Goal: Information Seeking & Learning: Learn about a topic

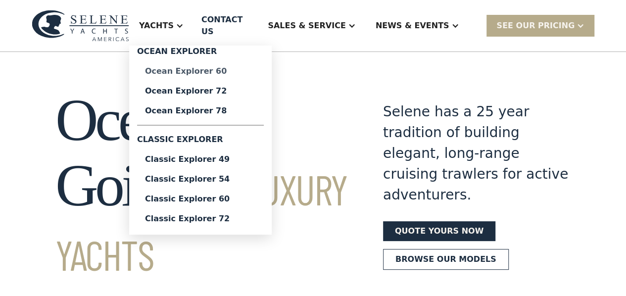
click at [195, 67] on div "Ocean Explorer 60" at bounding box center [200, 71] width 111 height 8
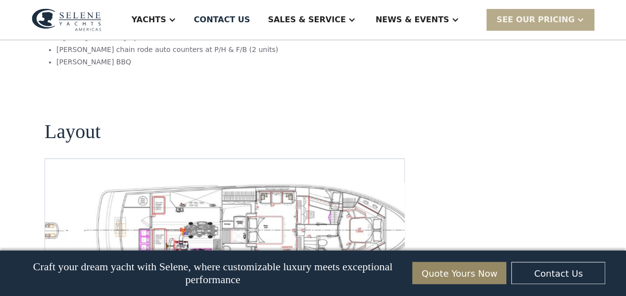
scroll to position [2121, 0]
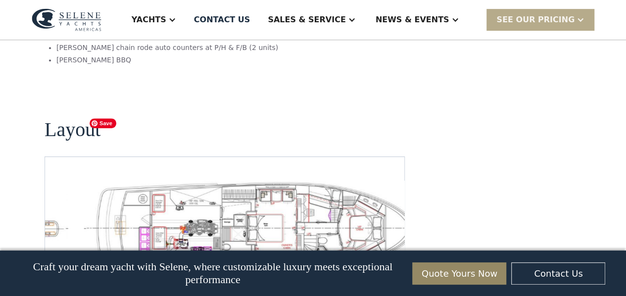
click at [235, 181] on img "open lightbox" at bounding box center [256, 228] width 344 height 95
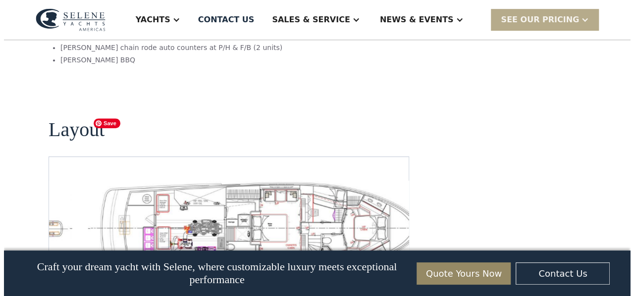
scroll to position [2126, 0]
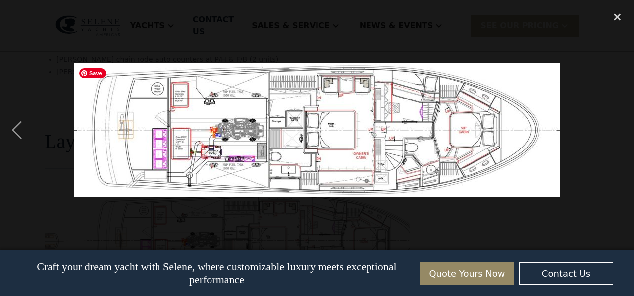
click at [369, 113] on img at bounding box center [316, 130] width 485 height 134
click at [12, 130] on div "previous image" at bounding box center [17, 130] width 34 height 249
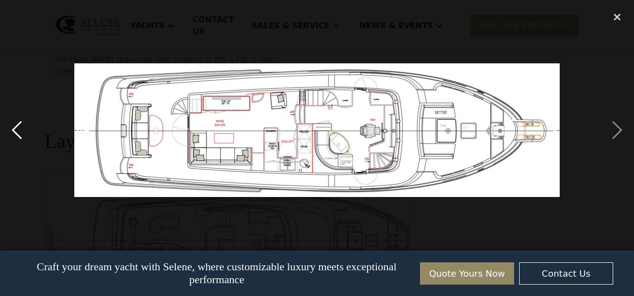
click at [13, 130] on div "previous image" at bounding box center [17, 130] width 34 height 249
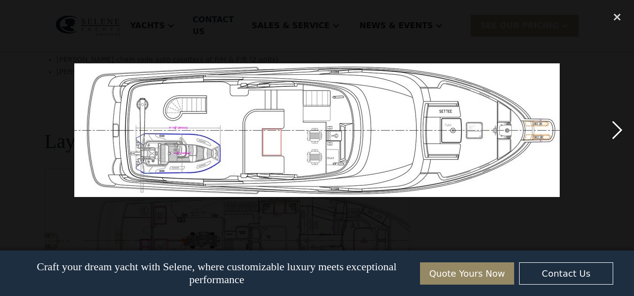
click at [617, 127] on div "next image" at bounding box center [617, 130] width 34 height 249
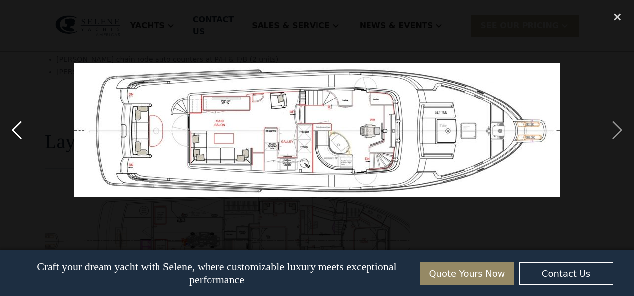
click at [16, 126] on div "previous image" at bounding box center [17, 130] width 34 height 249
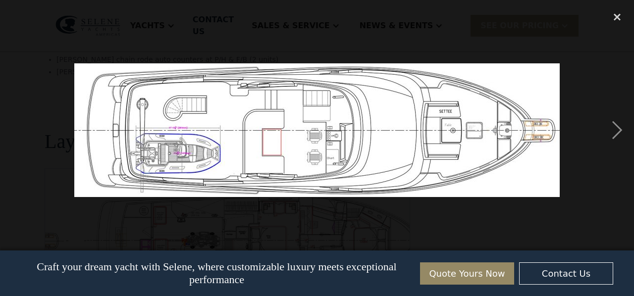
click at [16, 126] on div "previous image" at bounding box center [17, 130] width 34 height 249
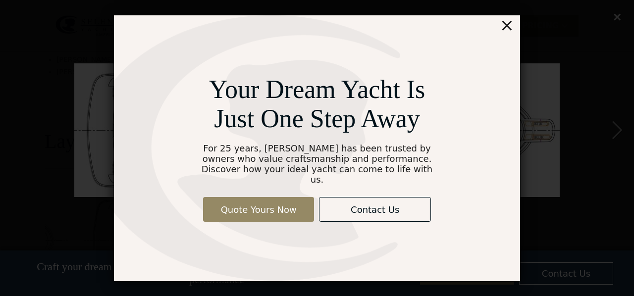
click at [507, 29] on div "×" at bounding box center [507, 25] width 14 height 20
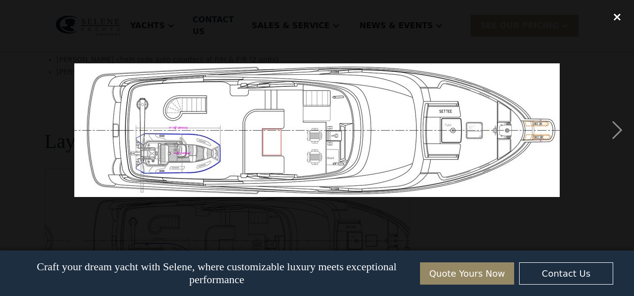
click at [617, 16] on div "close lightbox" at bounding box center [617, 17] width 34 height 22
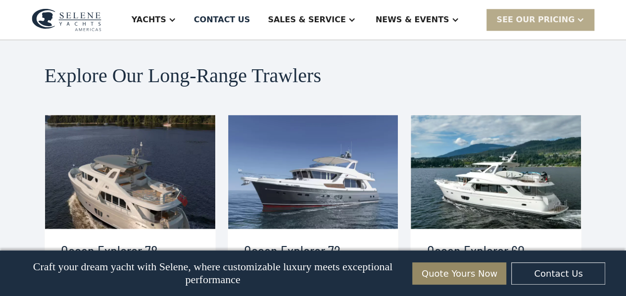
scroll to position [2503, 0]
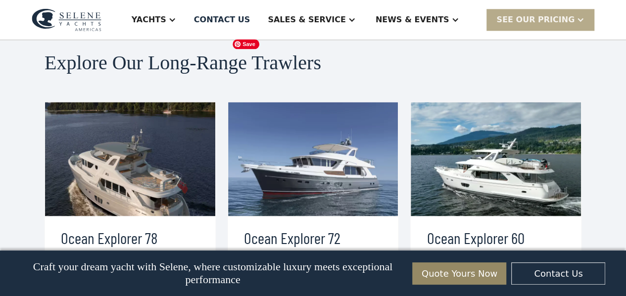
click at [301, 102] on img at bounding box center [313, 159] width 170 height 114
click at [274, 102] on img at bounding box center [313, 159] width 170 height 114
click at [281, 293] on div "view details" at bounding box center [283, 299] width 55 height 12
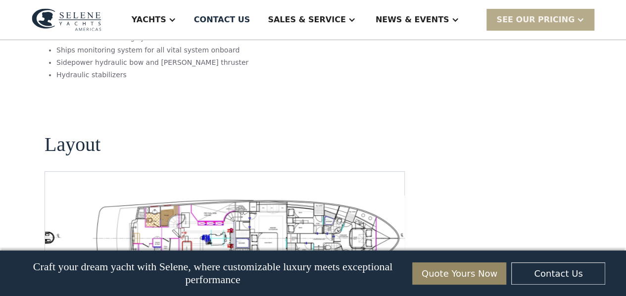
scroll to position [1726, 0]
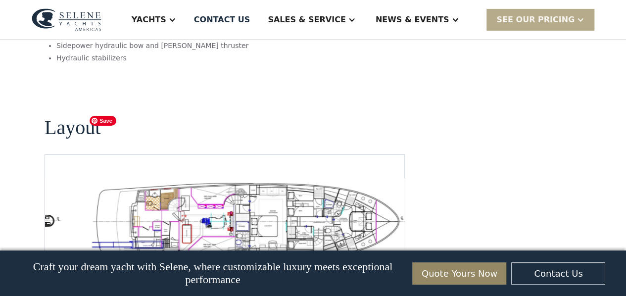
click at [199, 179] on img "open lightbox" at bounding box center [256, 221] width 344 height 84
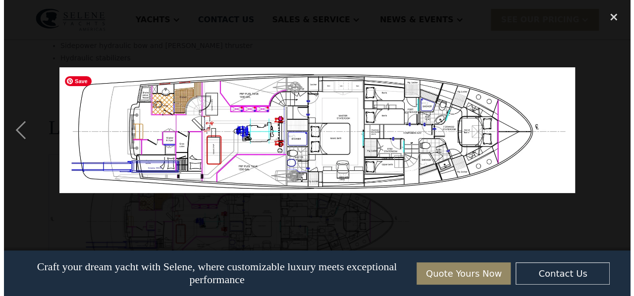
scroll to position [1731, 0]
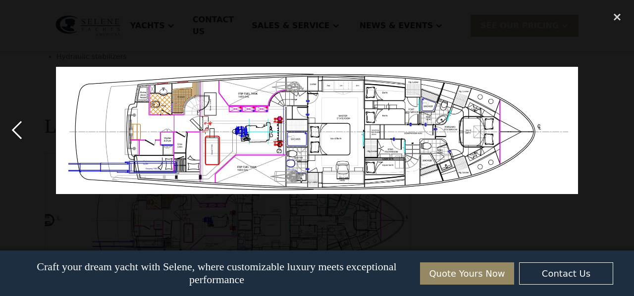
click at [16, 127] on div "previous image" at bounding box center [17, 130] width 34 height 249
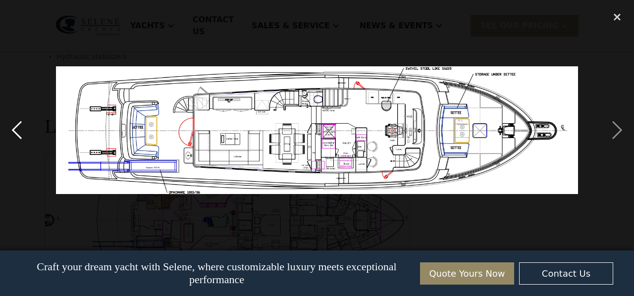
click at [16, 127] on div "previous image" at bounding box center [17, 130] width 34 height 249
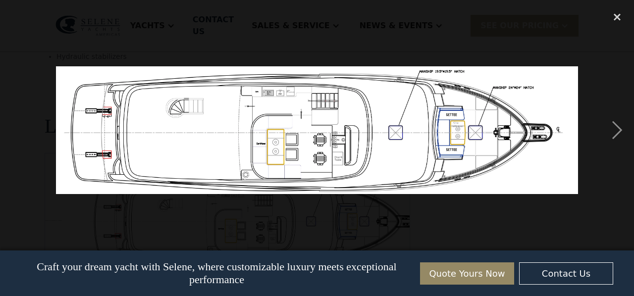
click at [16, 127] on div "previous image" at bounding box center [17, 130] width 34 height 249
click at [618, 129] on div "next image" at bounding box center [617, 130] width 34 height 249
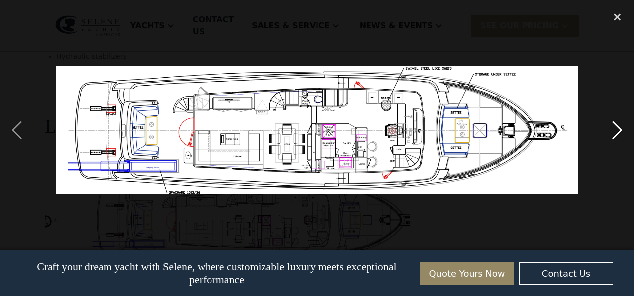
click at [618, 129] on div "next image" at bounding box center [617, 130] width 34 height 249
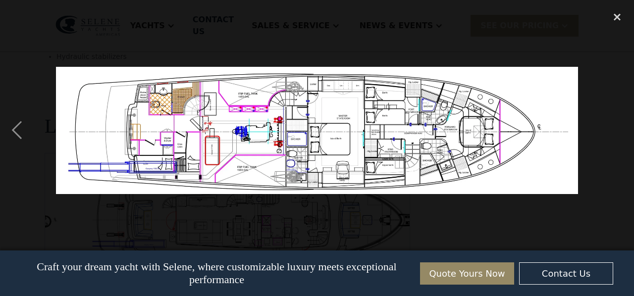
click at [618, 129] on div "next image" at bounding box center [617, 130] width 34 height 249
click at [618, 14] on div "close lightbox" at bounding box center [617, 17] width 34 height 22
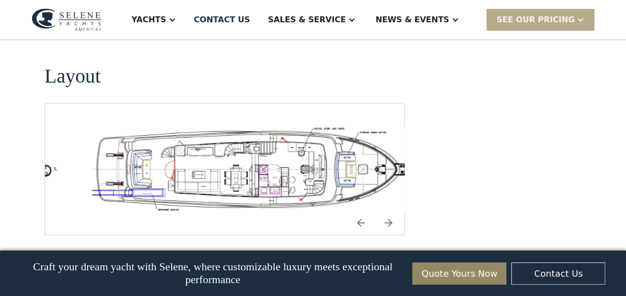
scroll to position [1777, 0]
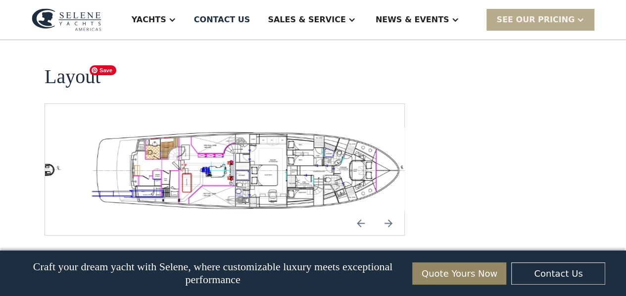
click at [235, 128] on img "open lightbox" at bounding box center [256, 170] width 344 height 84
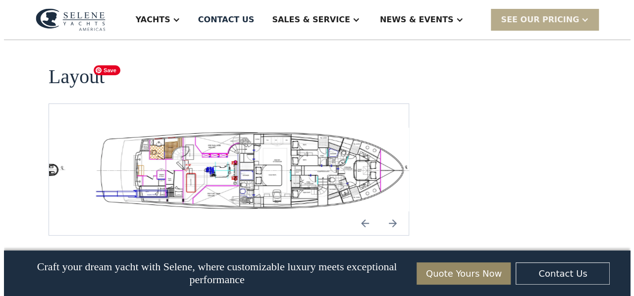
scroll to position [1781, 0]
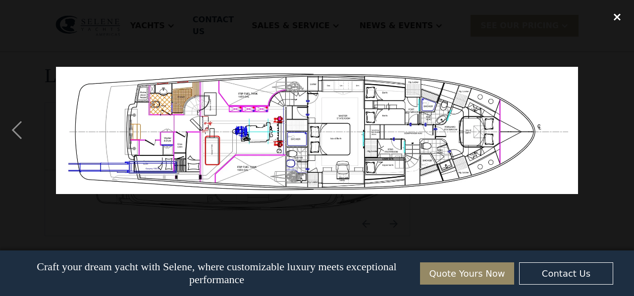
click at [617, 16] on div "close lightbox" at bounding box center [617, 17] width 34 height 22
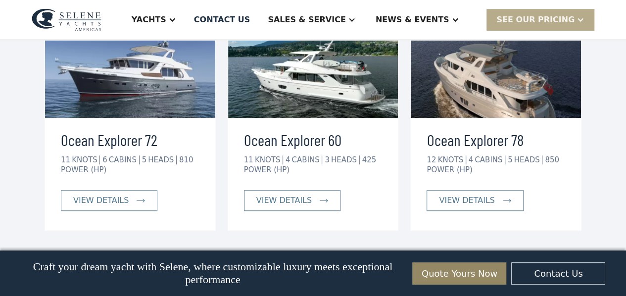
scroll to position [2196, 0]
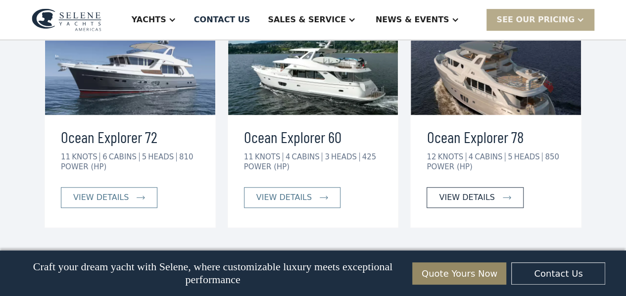
click at [465, 192] on div "view details" at bounding box center [466, 198] width 55 height 12
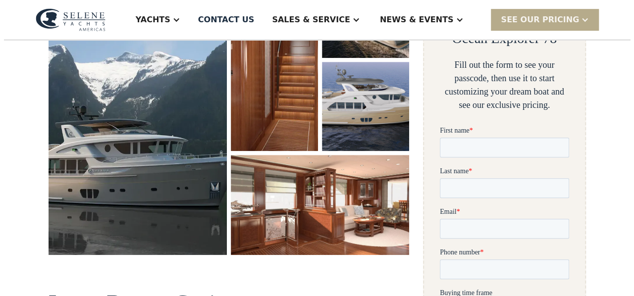
scroll to position [213, 0]
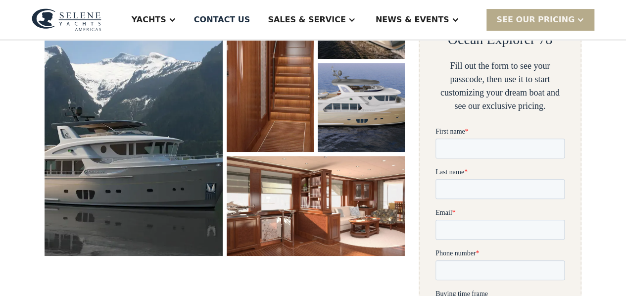
click at [128, 114] on img "open lightbox" at bounding box center [134, 113] width 178 height 286
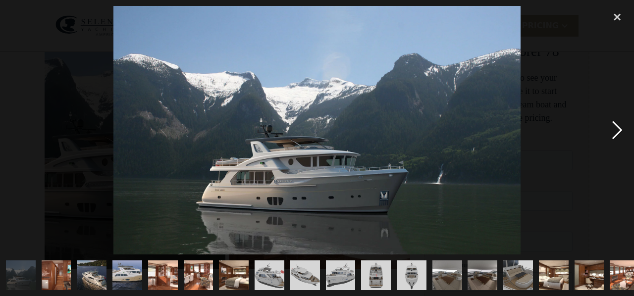
click at [618, 128] on div "next image" at bounding box center [617, 130] width 34 height 249
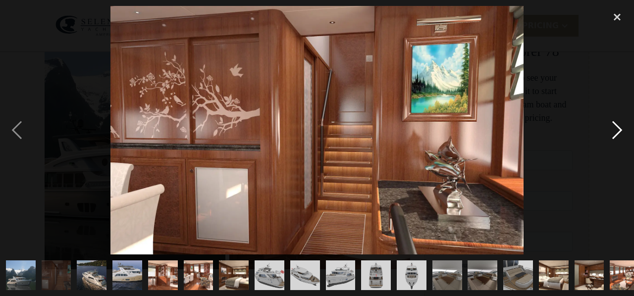
click at [618, 128] on div "next image" at bounding box center [617, 130] width 34 height 249
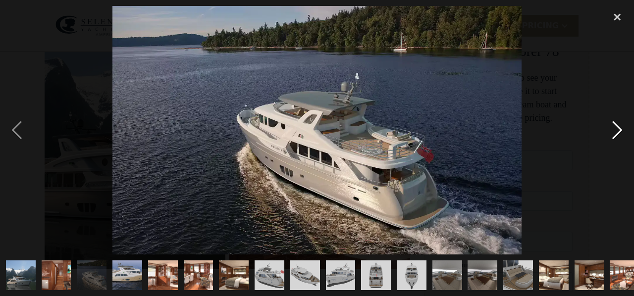
click at [618, 128] on div "next image" at bounding box center [617, 130] width 34 height 249
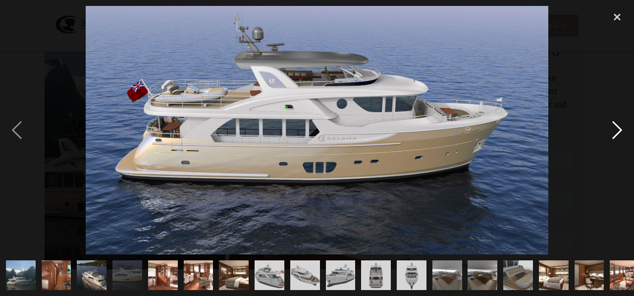
click at [618, 128] on div "next image" at bounding box center [617, 130] width 34 height 249
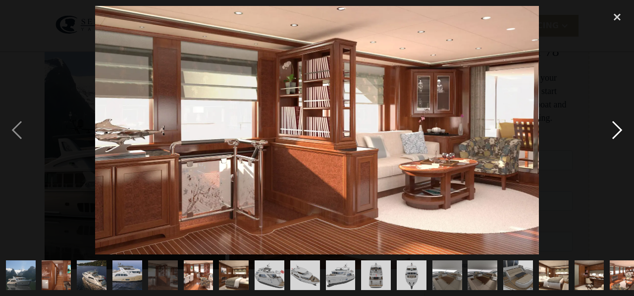
click at [618, 128] on div "next image" at bounding box center [617, 130] width 34 height 249
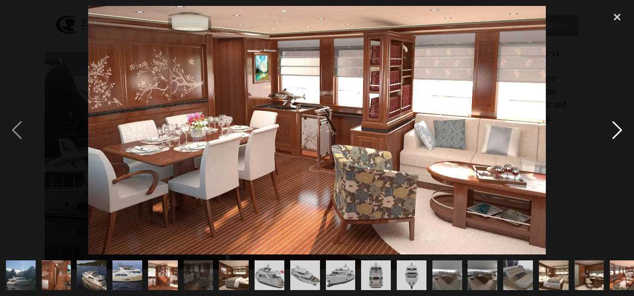
click at [618, 128] on div "next image" at bounding box center [617, 130] width 34 height 249
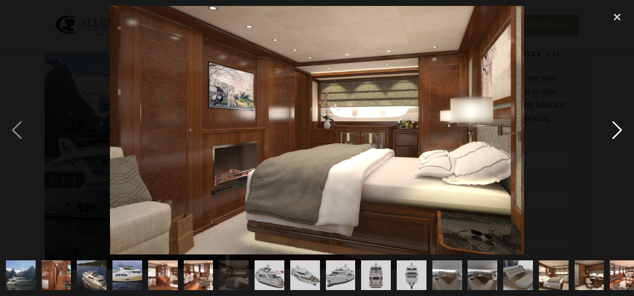
click at [618, 128] on div "next image" at bounding box center [617, 130] width 34 height 249
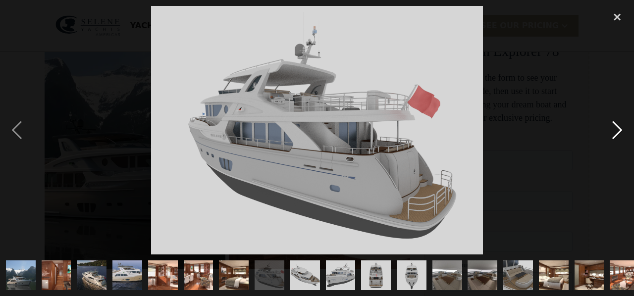
click at [618, 128] on div "next image" at bounding box center [617, 130] width 34 height 249
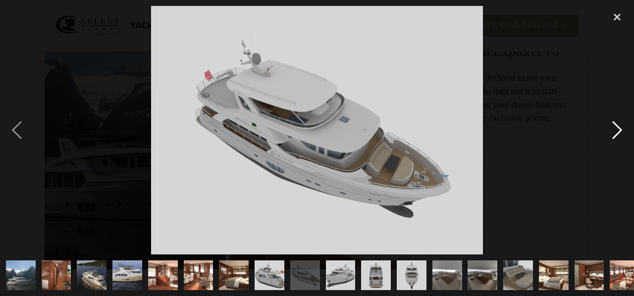
click at [618, 128] on div "next image" at bounding box center [617, 130] width 34 height 249
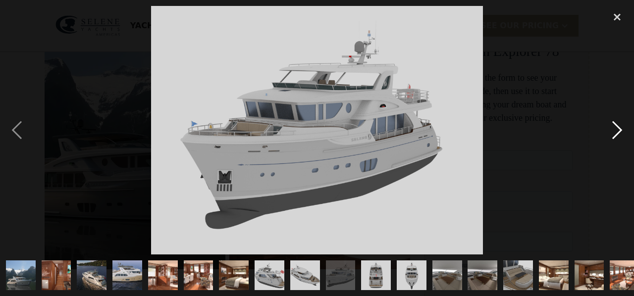
click at [618, 128] on div "next image" at bounding box center [617, 130] width 34 height 249
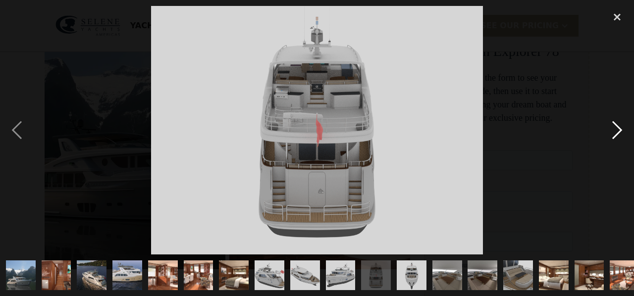
click at [618, 128] on div "next image" at bounding box center [617, 130] width 34 height 249
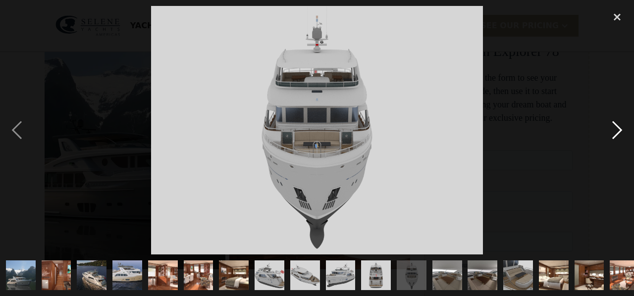
click at [618, 128] on div "next image" at bounding box center [617, 130] width 34 height 249
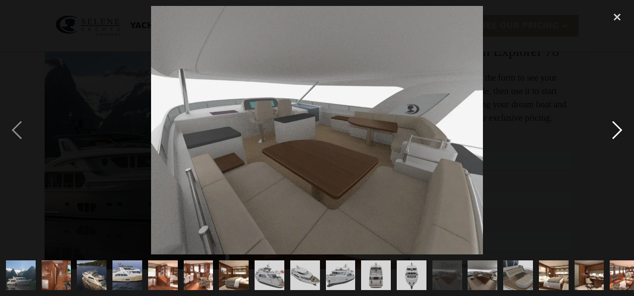
click at [618, 128] on div "next image" at bounding box center [617, 130] width 34 height 249
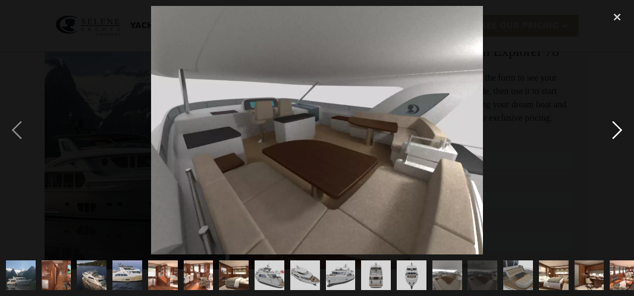
click at [618, 128] on div "next image" at bounding box center [617, 130] width 34 height 249
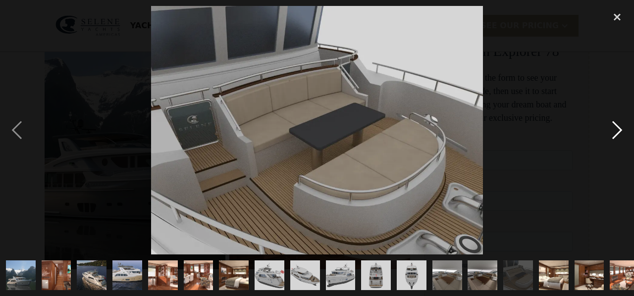
click at [618, 128] on div "next image" at bounding box center [617, 130] width 34 height 249
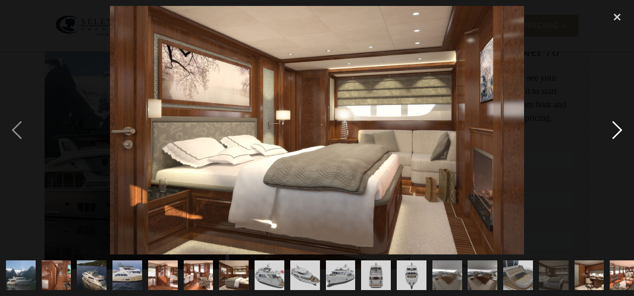
click at [618, 128] on div "next image" at bounding box center [617, 130] width 34 height 249
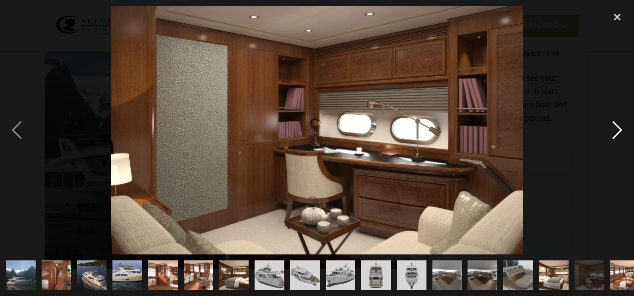
click at [618, 128] on div "next image" at bounding box center [617, 130] width 34 height 249
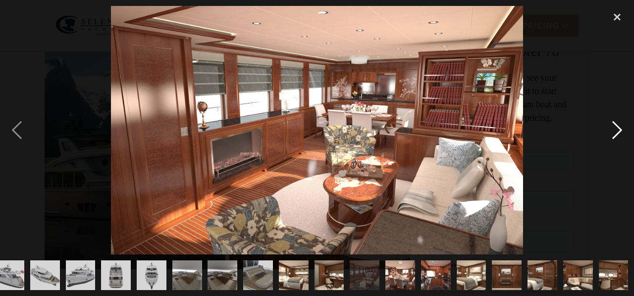
scroll to position [0, 260]
click at [618, 128] on div "next image" at bounding box center [617, 130] width 34 height 249
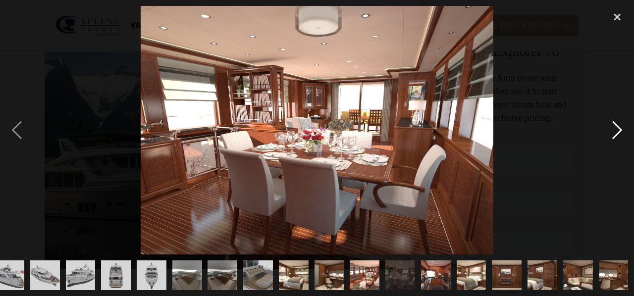
click at [618, 128] on div "next image" at bounding box center [617, 130] width 34 height 249
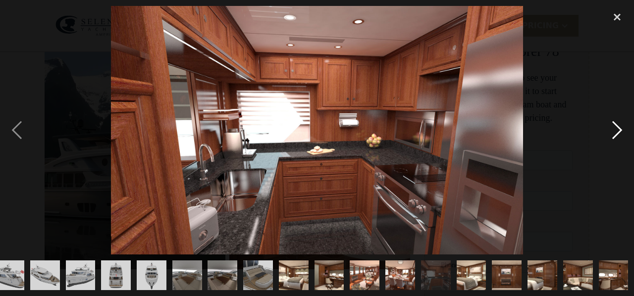
click at [618, 128] on div "next image" at bounding box center [617, 130] width 34 height 249
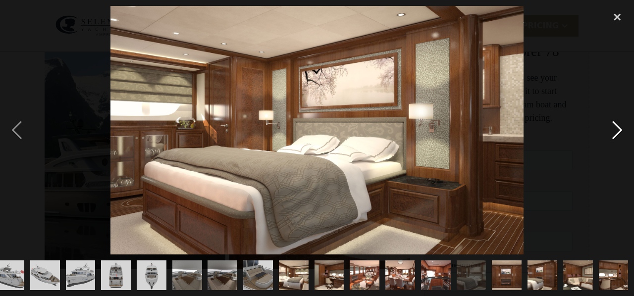
click at [618, 128] on div "next image" at bounding box center [617, 130] width 34 height 249
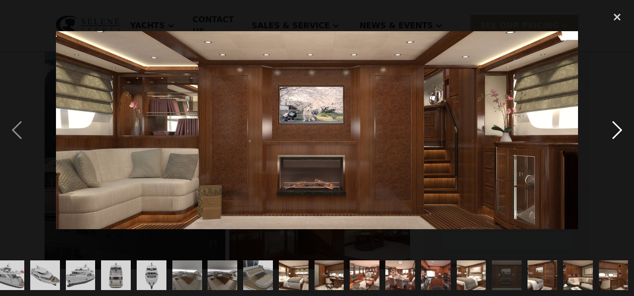
click at [618, 128] on div "next image" at bounding box center [617, 130] width 34 height 249
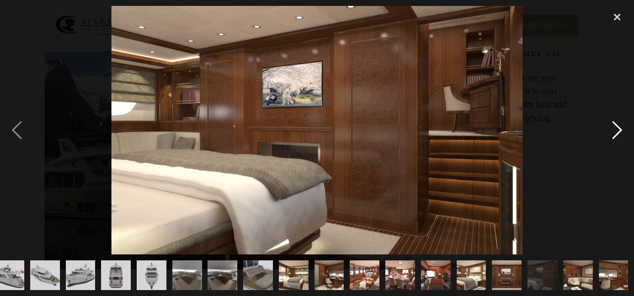
click at [618, 128] on div "next image" at bounding box center [617, 130] width 34 height 249
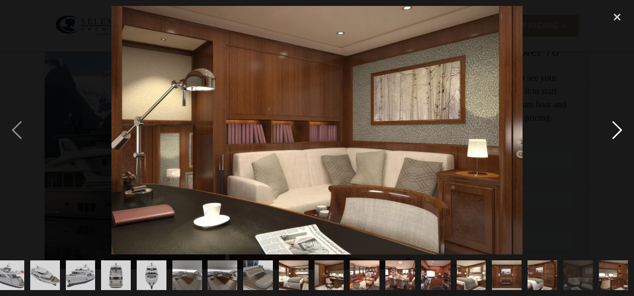
click at [618, 128] on div "next image" at bounding box center [617, 130] width 34 height 249
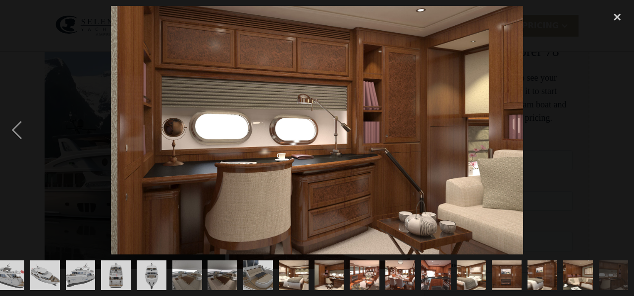
click at [618, 128] on div "next image" at bounding box center [617, 130] width 34 height 249
click at [615, 17] on div "close lightbox" at bounding box center [617, 17] width 34 height 22
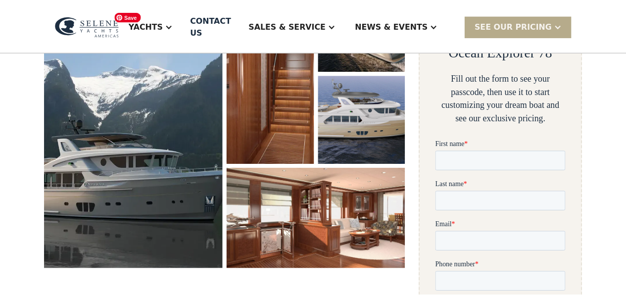
scroll to position [0, 0]
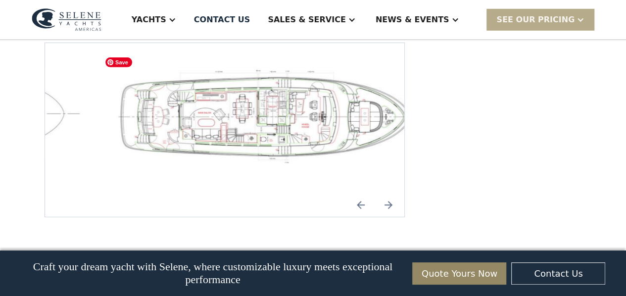
click at [213, 85] on img "open lightbox" at bounding box center [272, 115] width 344 height 97
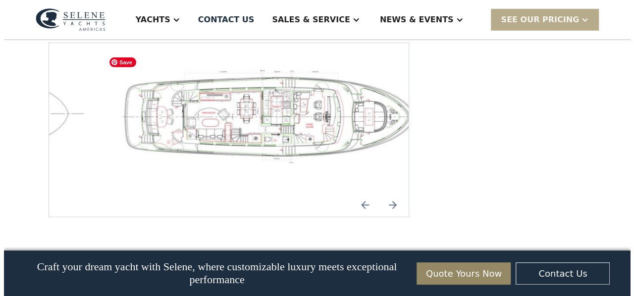
scroll to position [1508, 0]
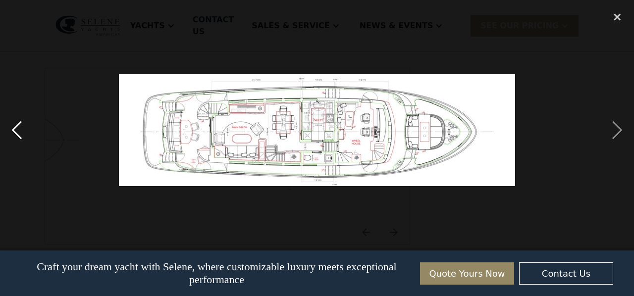
click at [15, 128] on div "previous image" at bounding box center [17, 130] width 34 height 249
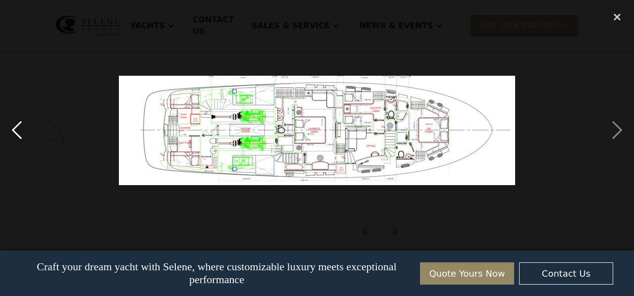
click at [15, 128] on div "previous image" at bounding box center [17, 130] width 34 height 249
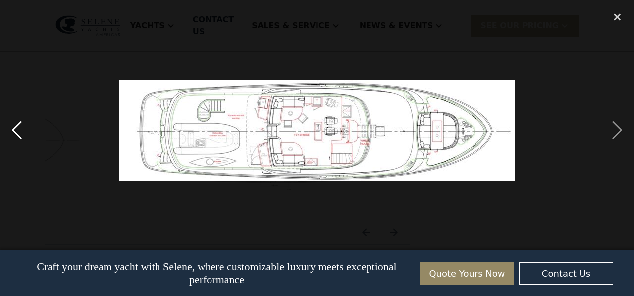
click at [15, 128] on div "previous image" at bounding box center [17, 130] width 34 height 249
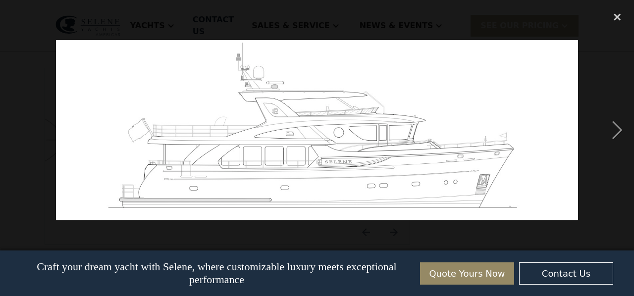
click at [15, 128] on div "previous image" at bounding box center [17, 130] width 34 height 249
click at [617, 129] on div "next image" at bounding box center [617, 130] width 34 height 249
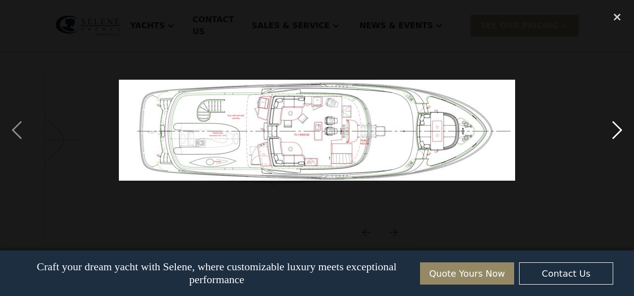
click at [617, 129] on div "next image" at bounding box center [617, 130] width 34 height 249
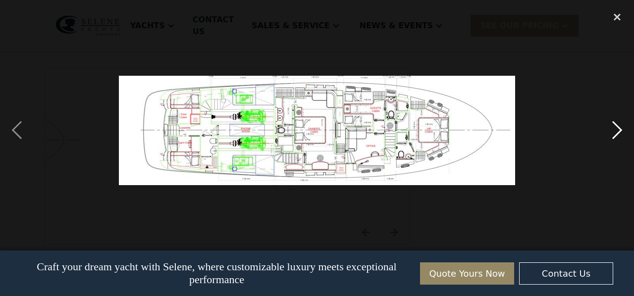
click at [619, 128] on div "next image" at bounding box center [617, 130] width 34 height 249
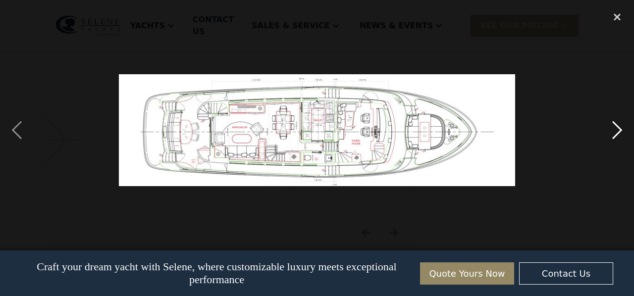
click at [619, 128] on div "next image" at bounding box center [617, 130] width 34 height 249
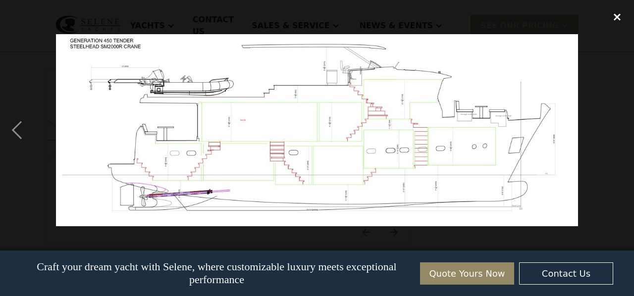
click at [619, 15] on div "close lightbox" at bounding box center [617, 17] width 34 height 22
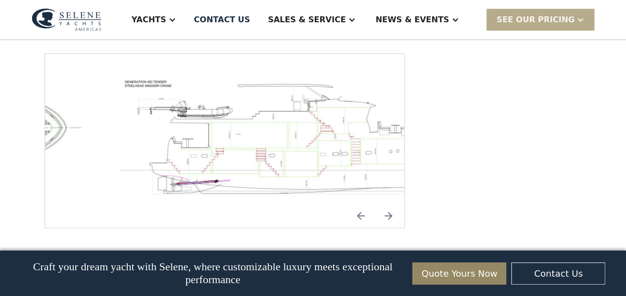
scroll to position [1508, 0]
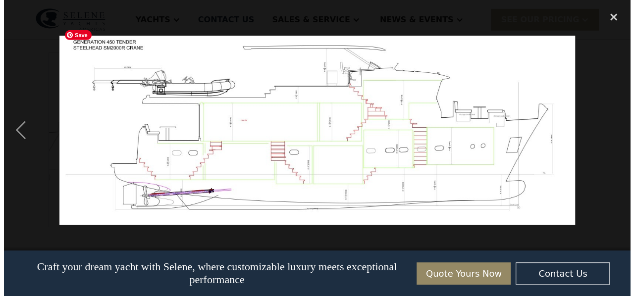
scroll to position [1498, 0]
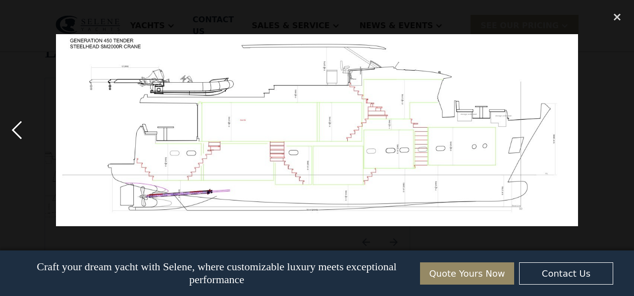
click at [14, 131] on div "previous image" at bounding box center [17, 130] width 34 height 249
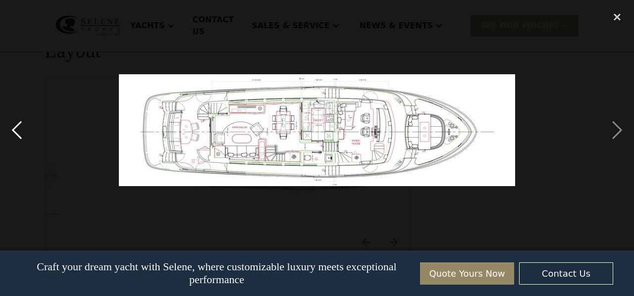
click at [14, 131] on div "previous image" at bounding box center [17, 130] width 34 height 249
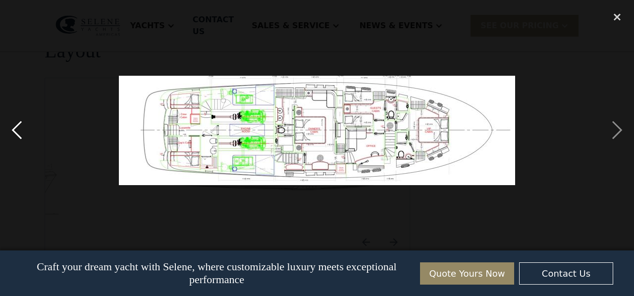
click at [14, 131] on div "previous image" at bounding box center [17, 130] width 34 height 249
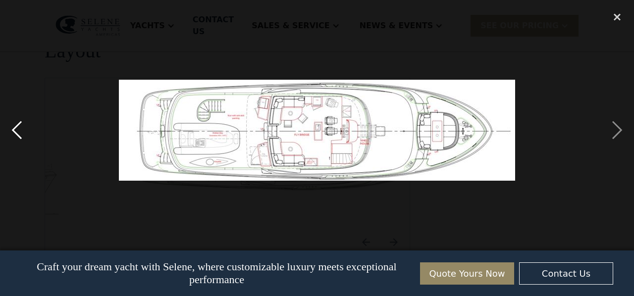
click at [14, 131] on div "previous image" at bounding box center [17, 130] width 34 height 249
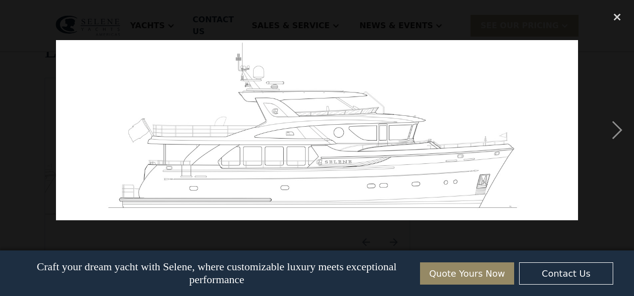
click at [14, 131] on div "previous image" at bounding box center [17, 130] width 34 height 249
click at [617, 128] on div "next image" at bounding box center [617, 130] width 34 height 249
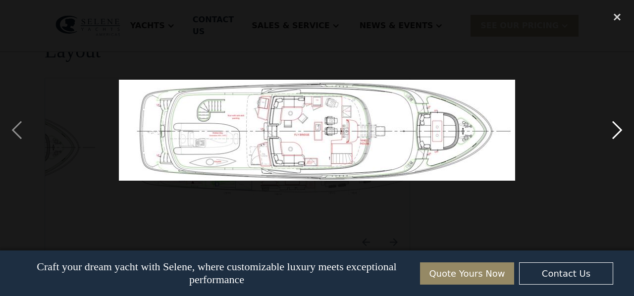
click at [617, 128] on div "next image" at bounding box center [617, 130] width 34 height 249
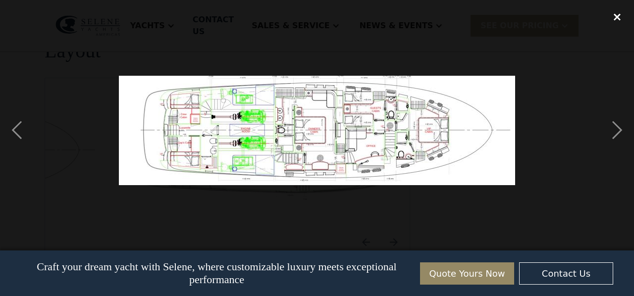
click at [618, 17] on div "close lightbox" at bounding box center [617, 17] width 34 height 22
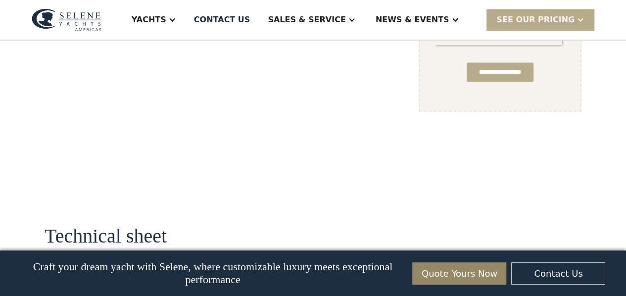
scroll to position [822, 0]
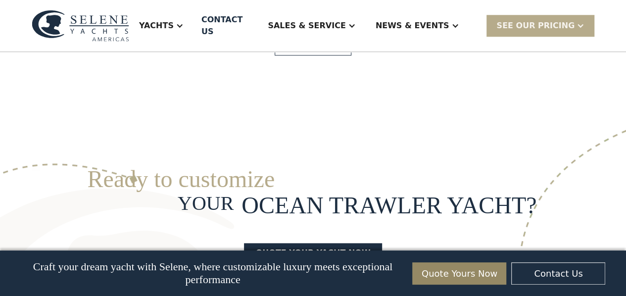
scroll to position [2403, 0]
click at [311, 55] on link "View More" at bounding box center [313, 45] width 77 height 21
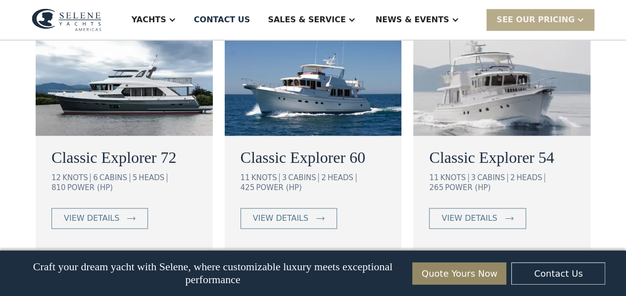
scroll to position [629, 0]
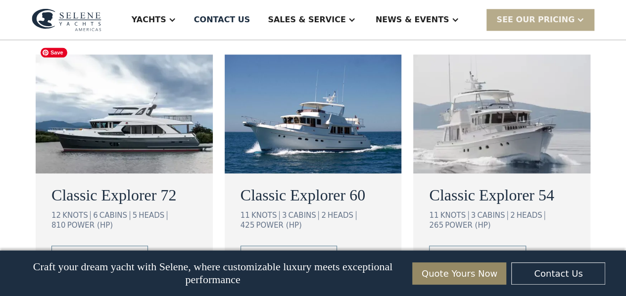
click at [94, 103] on img at bounding box center [124, 113] width 177 height 119
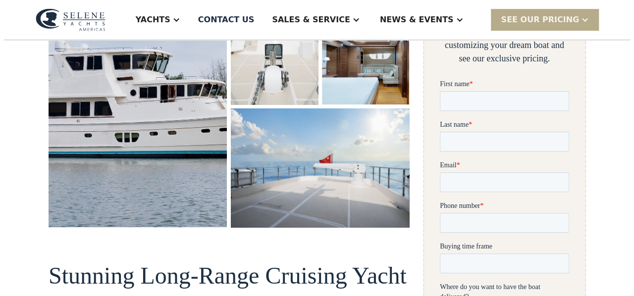
scroll to position [258, 0]
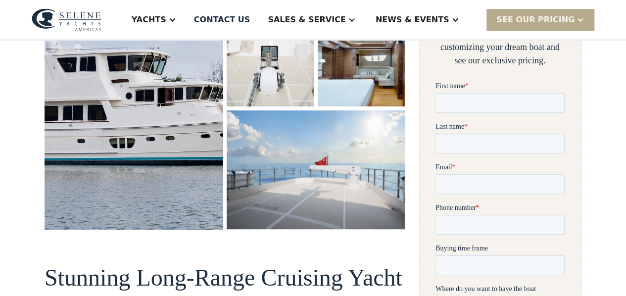
click at [142, 121] on img "open lightbox" at bounding box center [133, 76] width 189 height 323
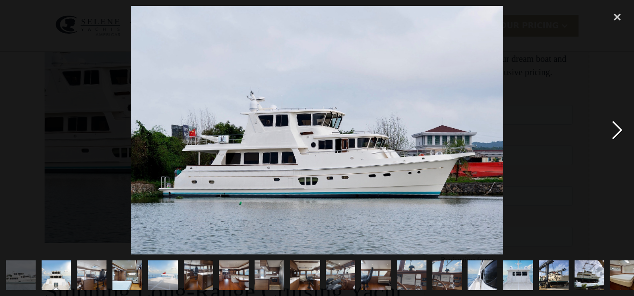
click at [616, 127] on div "next image" at bounding box center [617, 130] width 34 height 249
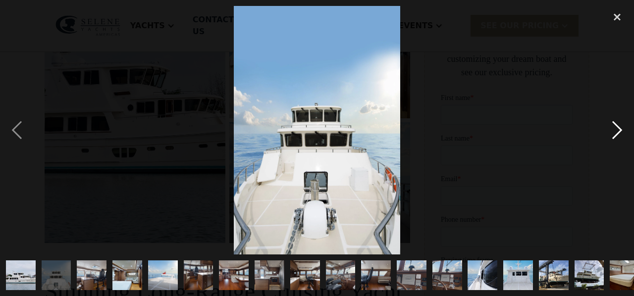
click at [616, 127] on div "next image" at bounding box center [617, 130] width 34 height 249
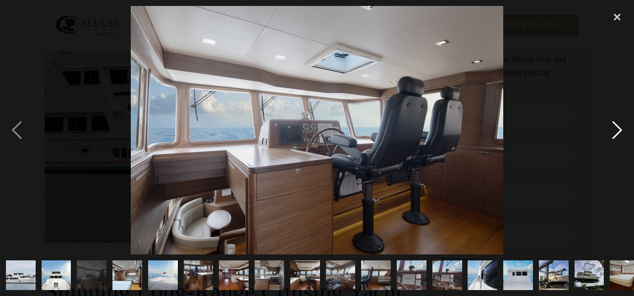
click at [616, 127] on div "next image" at bounding box center [617, 130] width 34 height 249
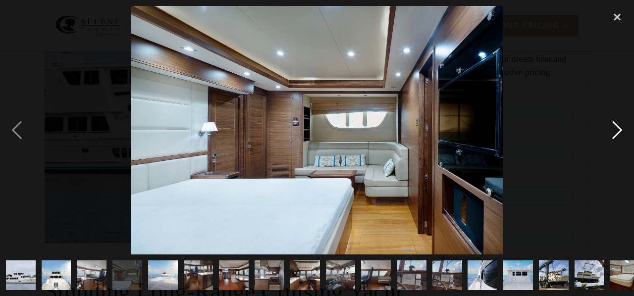
click at [616, 127] on div "next image" at bounding box center [617, 130] width 34 height 249
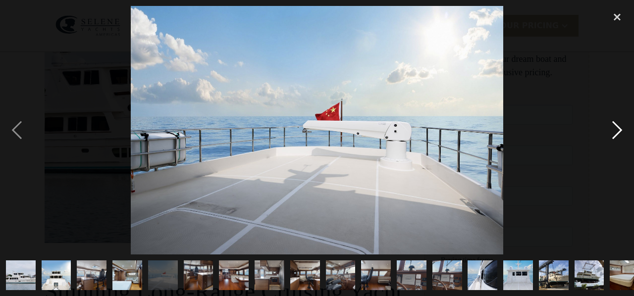
click at [616, 127] on div "next image" at bounding box center [617, 130] width 34 height 249
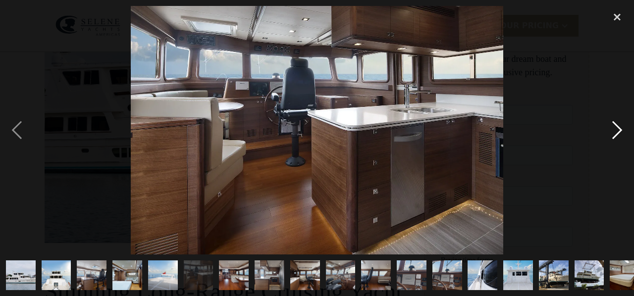
click at [616, 127] on div "next image" at bounding box center [617, 130] width 34 height 249
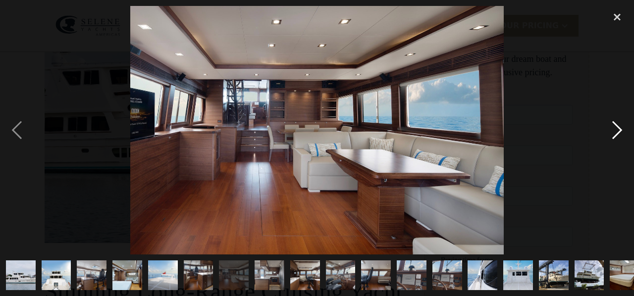
click at [616, 127] on div "next image" at bounding box center [617, 130] width 34 height 249
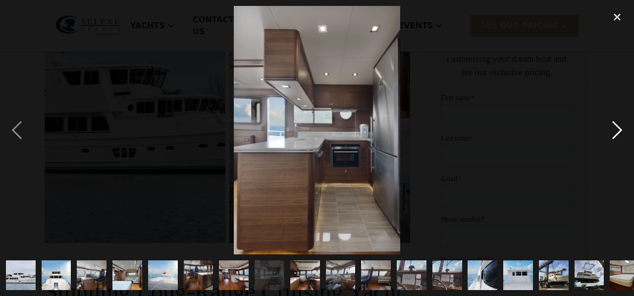
click at [616, 127] on div "next image" at bounding box center [617, 130] width 34 height 249
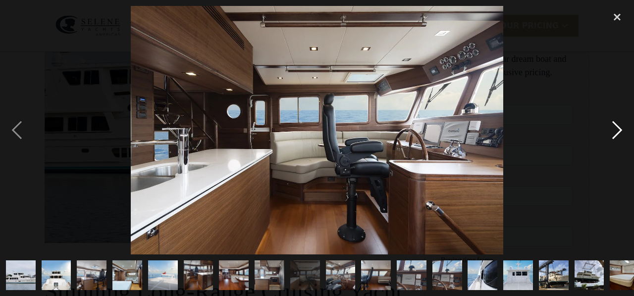
click at [616, 127] on div "next image" at bounding box center [617, 130] width 34 height 249
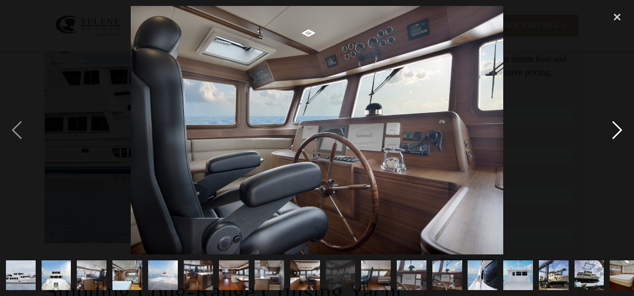
click at [616, 127] on div "next image" at bounding box center [617, 130] width 34 height 249
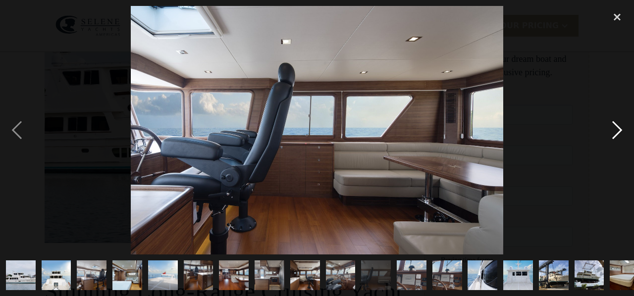
click at [616, 127] on div "next image" at bounding box center [617, 130] width 34 height 249
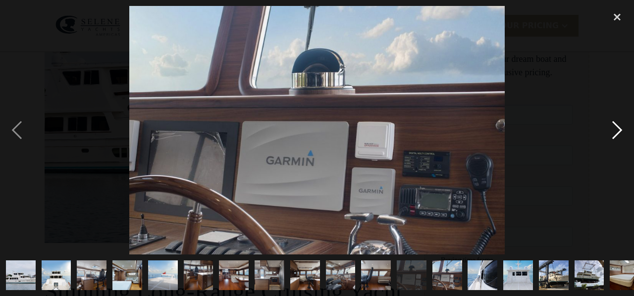
click at [616, 127] on div "next image" at bounding box center [617, 130] width 34 height 249
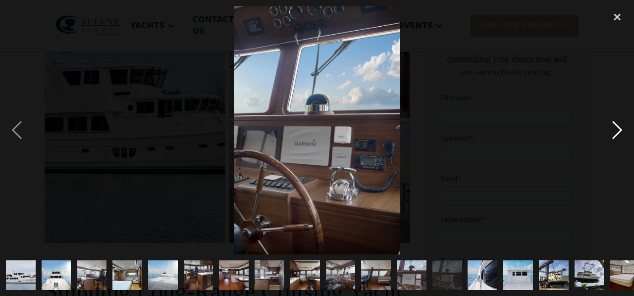
click at [616, 127] on div "next image" at bounding box center [617, 130] width 34 height 249
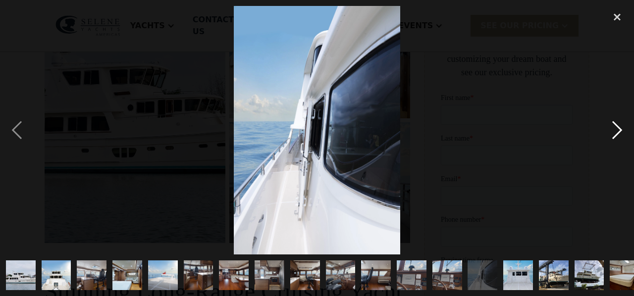
click at [616, 127] on div "next image" at bounding box center [617, 130] width 34 height 249
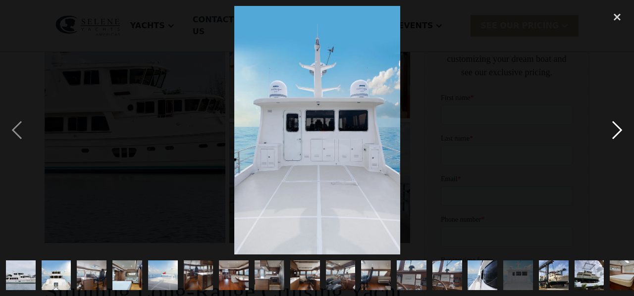
click at [616, 127] on div "next image" at bounding box center [617, 130] width 34 height 249
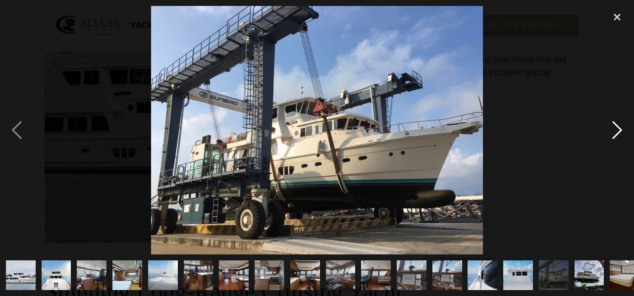
click at [616, 127] on div "next image" at bounding box center [617, 130] width 34 height 249
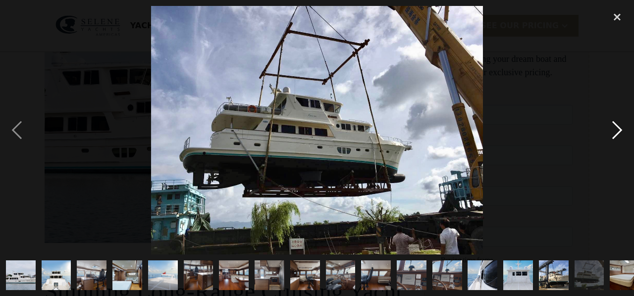
click at [616, 127] on div "next image" at bounding box center [617, 130] width 34 height 249
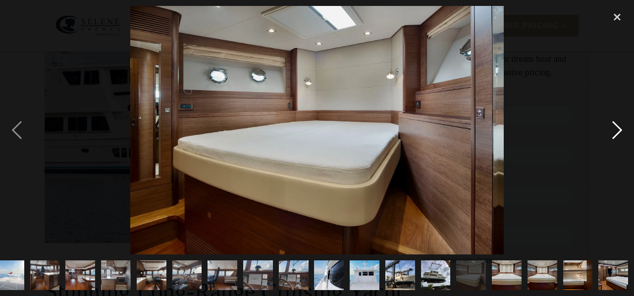
scroll to position [0, 153]
click at [616, 127] on div "next image" at bounding box center [617, 130] width 34 height 249
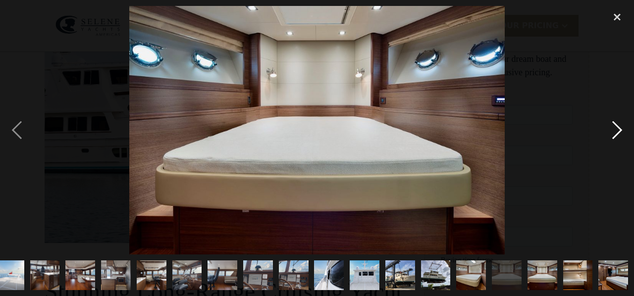
click at [616, 127] on div "next image" at bounding box center [617, 130] width 34 height 249
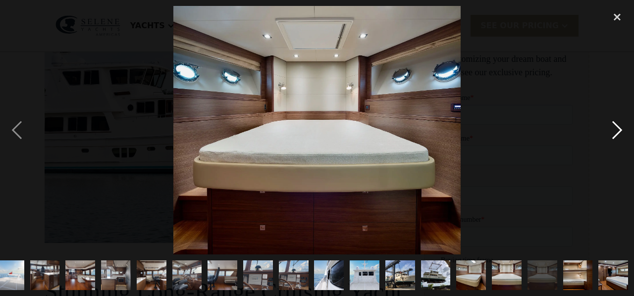
click at [616, 127] on div "next image" at bounding box center [617, 130] width 34 height 249
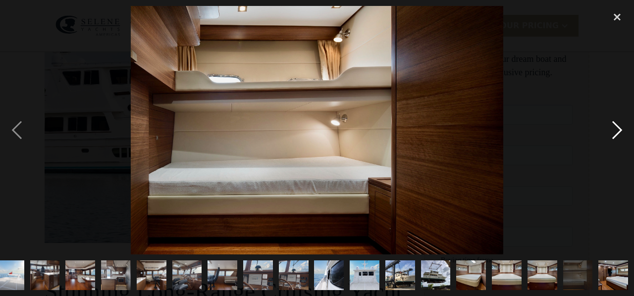
click at [616, 127] on div "next image" at bounding box center [617, 130] width 34 height 249
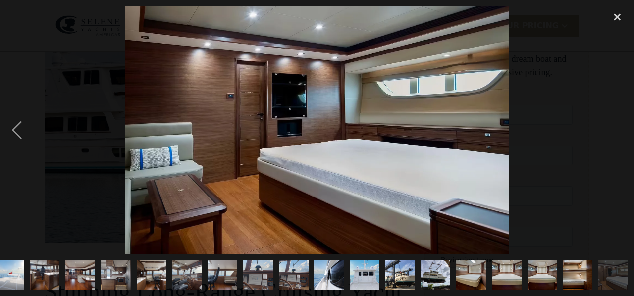
click at [616, 127] on div "next image" at bounding box center [617, 130] width 34 height 249
click at [614, 16] on div "close lightbox" at bounding box center [617, 17] width 34 height 22
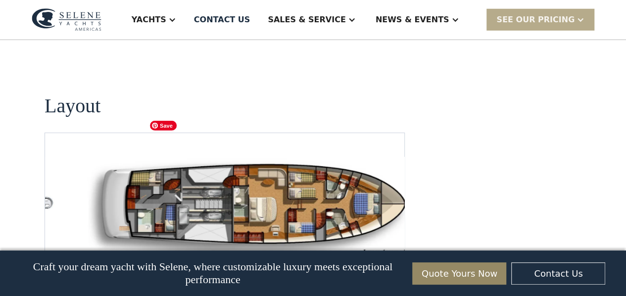
scroll to position [1317, 0]
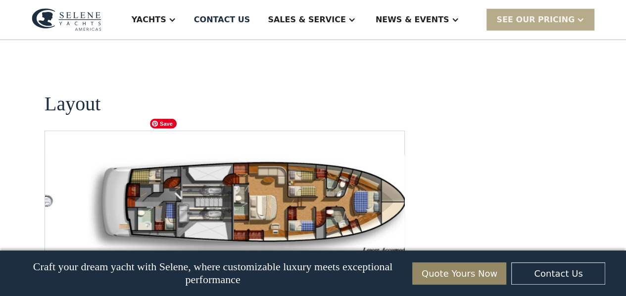
click at [157, 161] on img "open lightbox" at bounding box center [256, 206] width 344 height 102
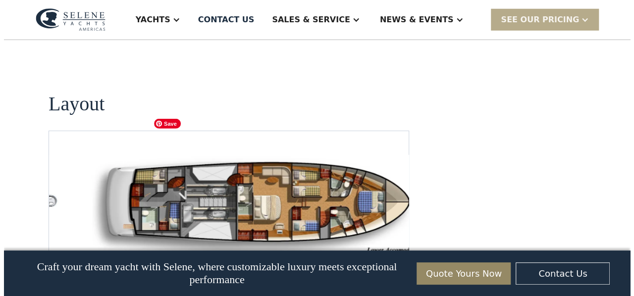
scroll to position [1319, 0]
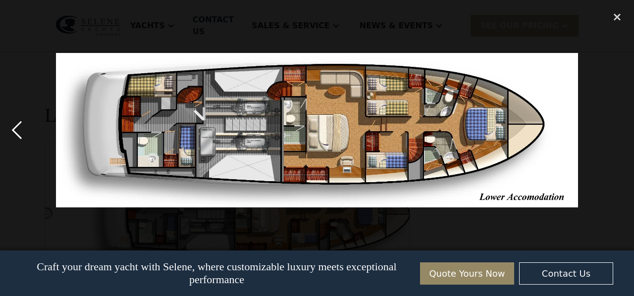
click at [11, 137] on div "previous image" at bounding box center [17, 130] width 34 height 249
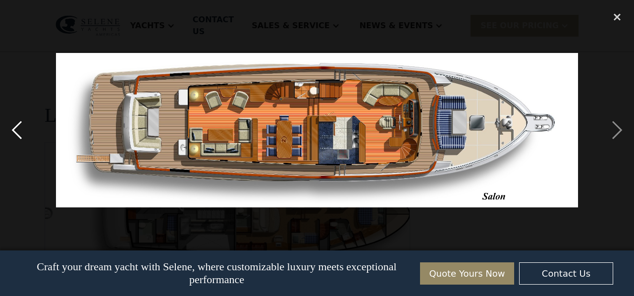
click at [11, 137] on div "previous image" at bounding box center [17, 130] width 34 height 249
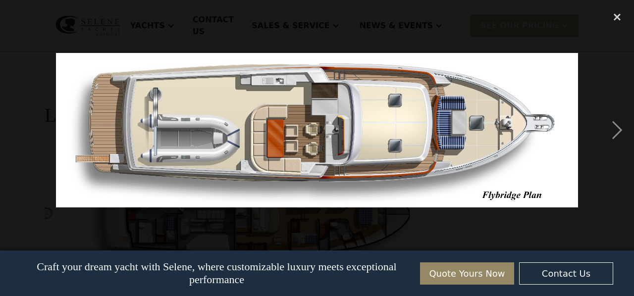
click at [11, 137] on div "previous image" at bounding box center [17, 130] width 34 height 249
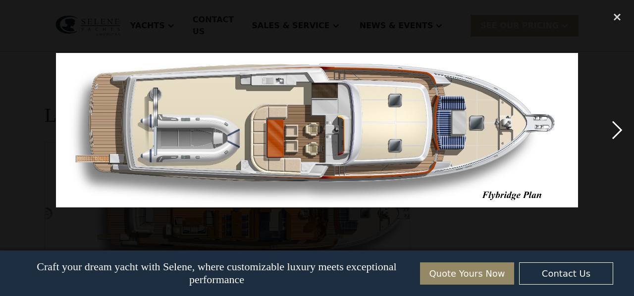
click at [618, 124] on div "next image" at bounding box center [617, 130] width 34 height 249
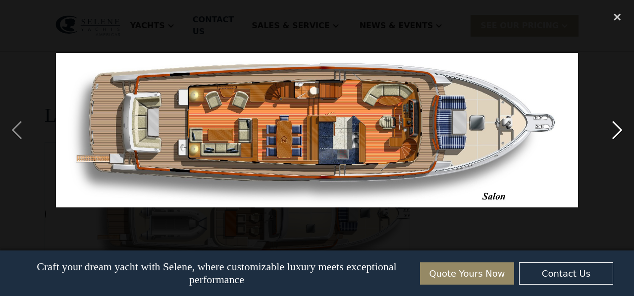
click at [618, 124] on div "next image" at bounding box center [617, 130] width 34 height 249
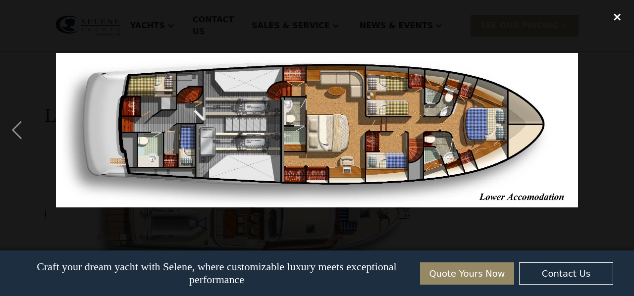
click at [615, 17] on div "close lightbox" at bounding box center [617, 17] width 34 height 22
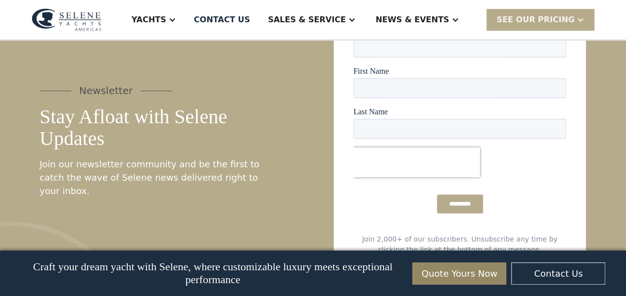
scroll to position [2101, 0]
